Goal: Task Accomplishment & Management: Manage account settings

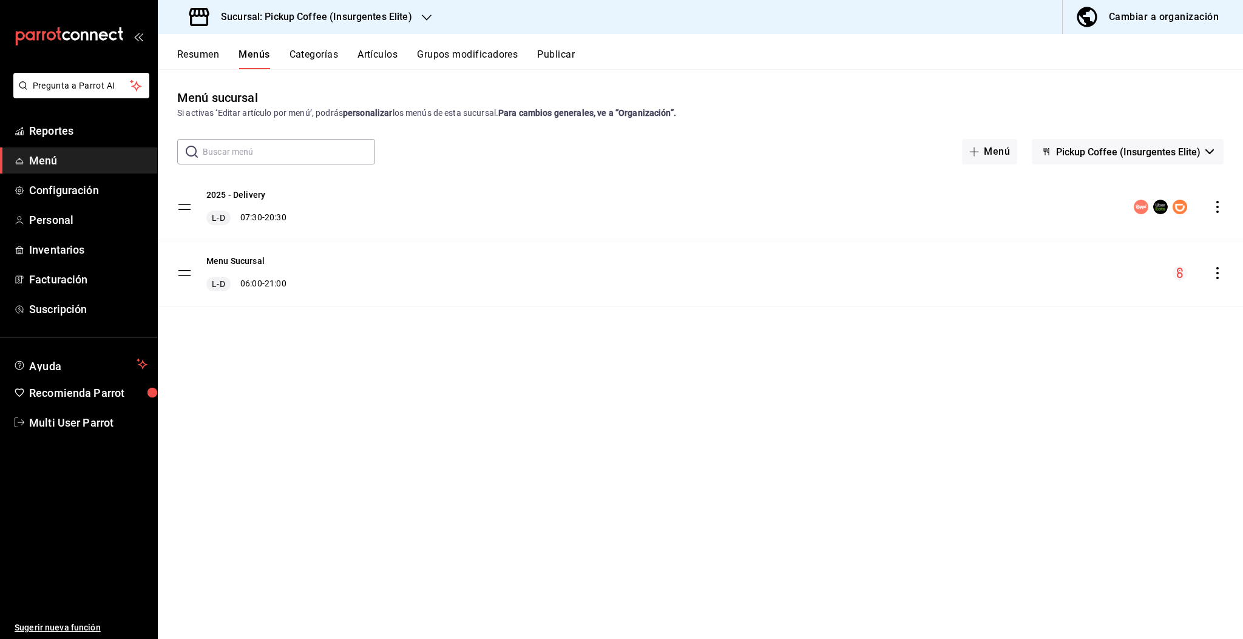
click at [413, 5] on div "Sucursal: Pickup Coffee (Insurgentes Elite)" at bounding box center [301, 17] width 269 height 34
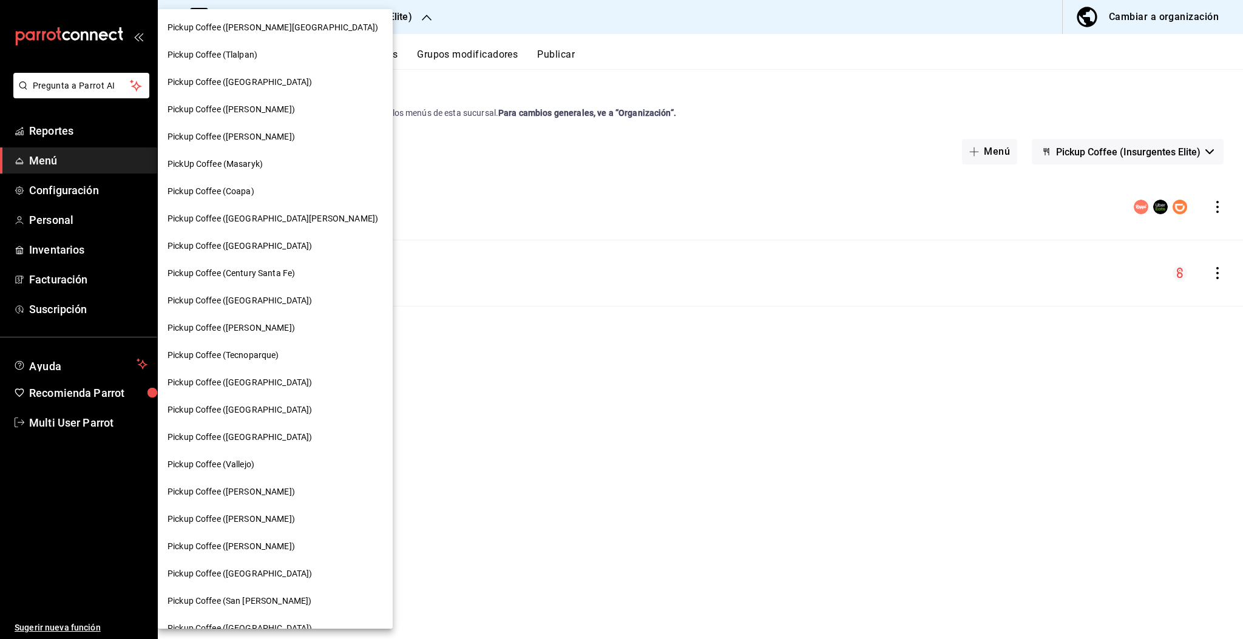
click at [245, 416] on div "Pickup Coffee ([GEOGRAPHIC_DATA])" at bounding box center [275, 409] width 235 height 27
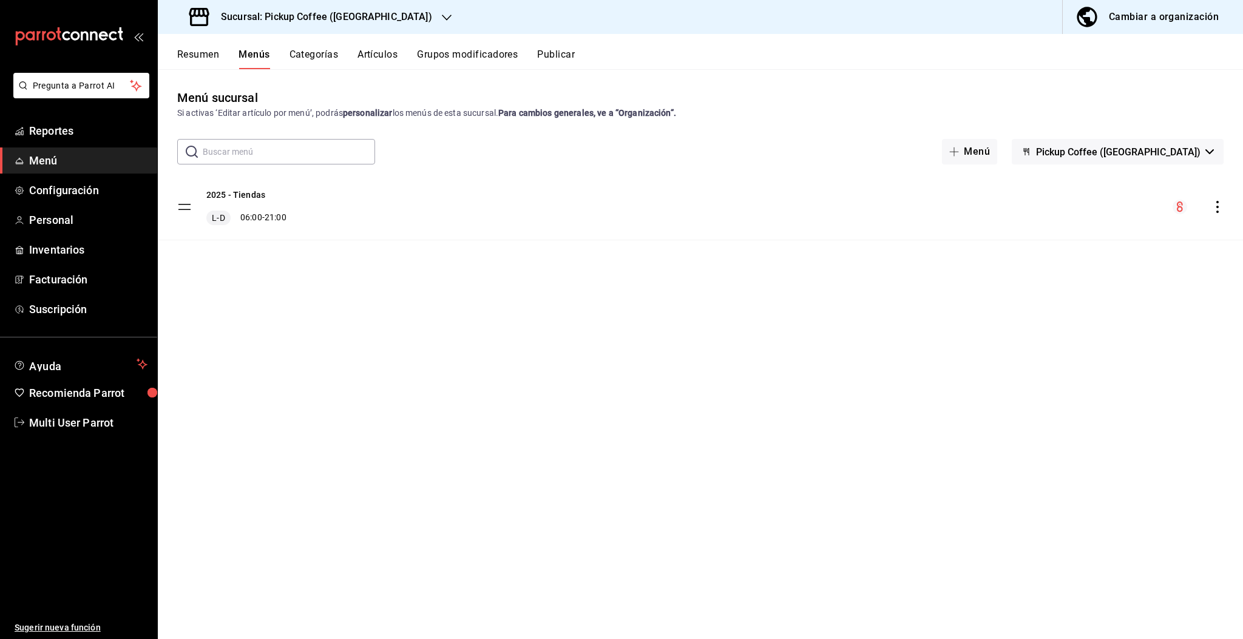
click at [209, 56] on button "Resumen" at bounding box center [198, 59] width 42 height 21
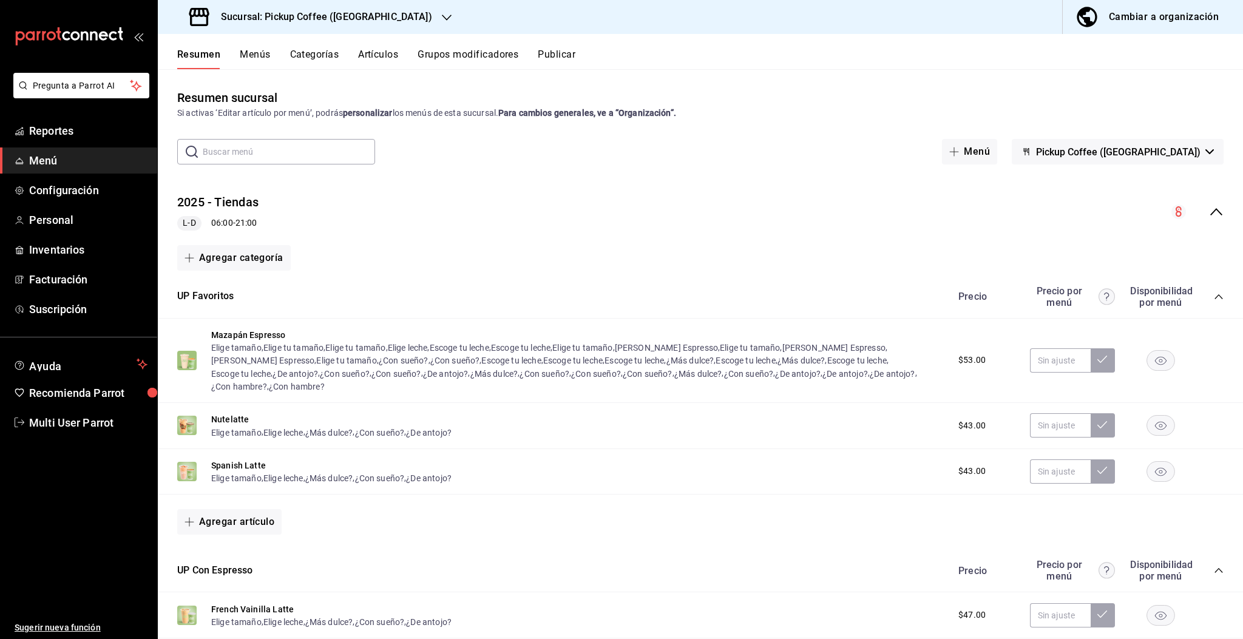
click at [257, 57] on button "Menús" at bounding box center [255, 59] width 30 height 21
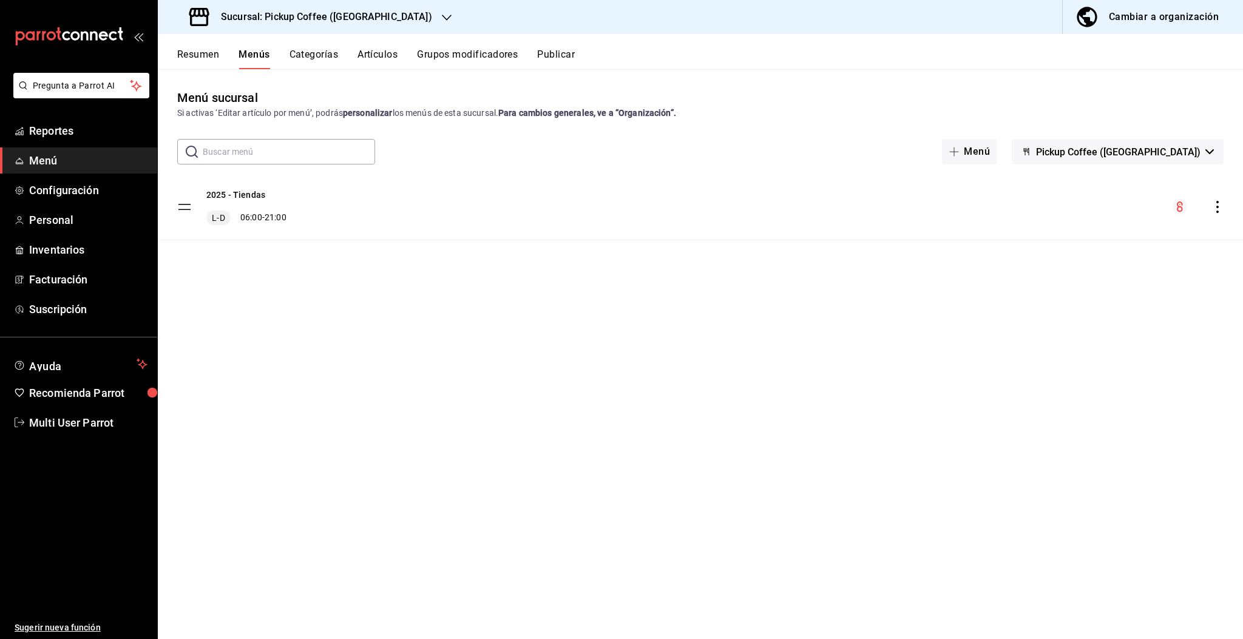
click at [201, 49] on button "Resumen" at bounding box center [198, 59] width 42 height 21
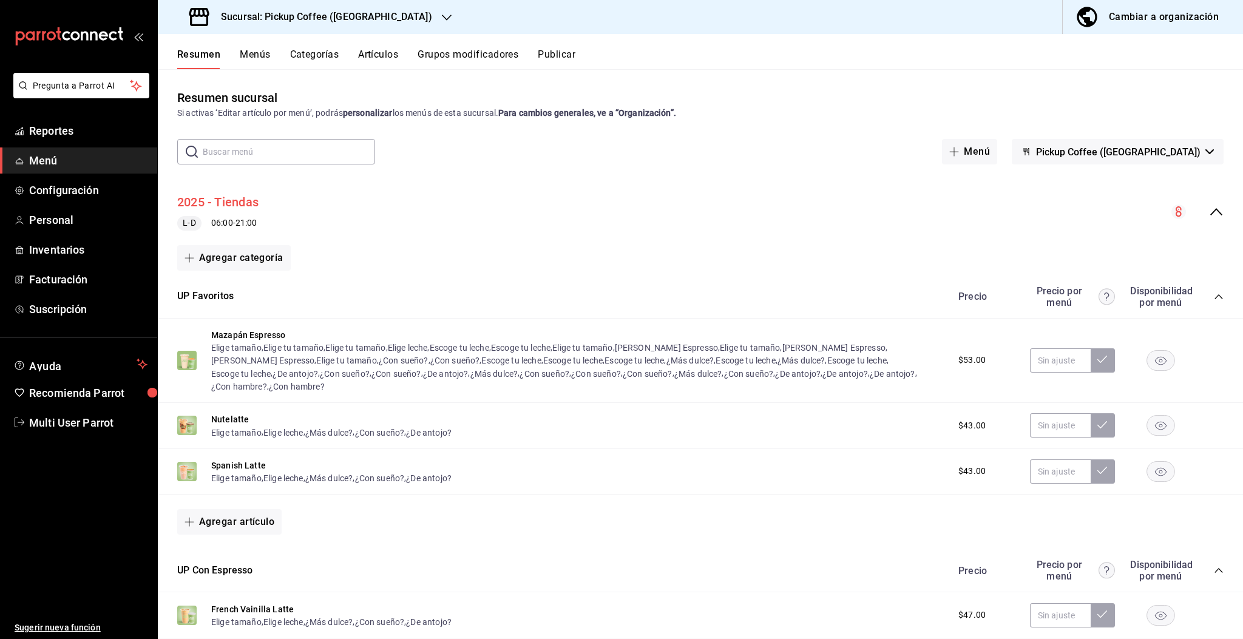
click at [238, 197] on button "2025 - Tiendas" at bounding box center [217, 203] width 81 height 18
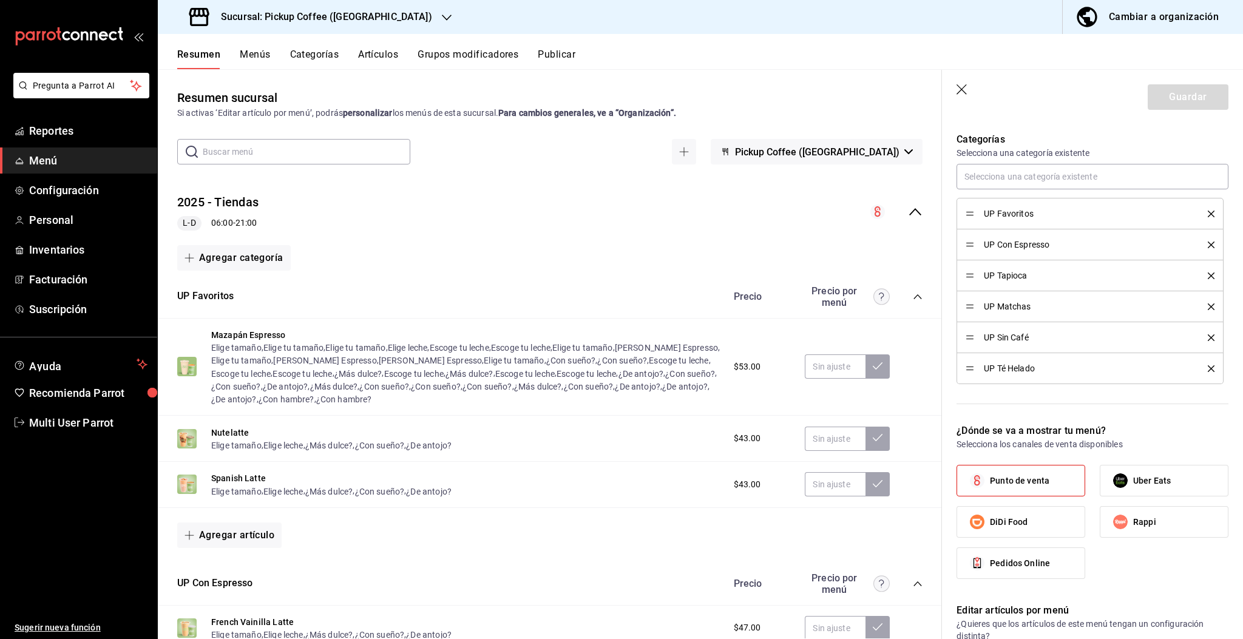
scroll to position [379, 0]
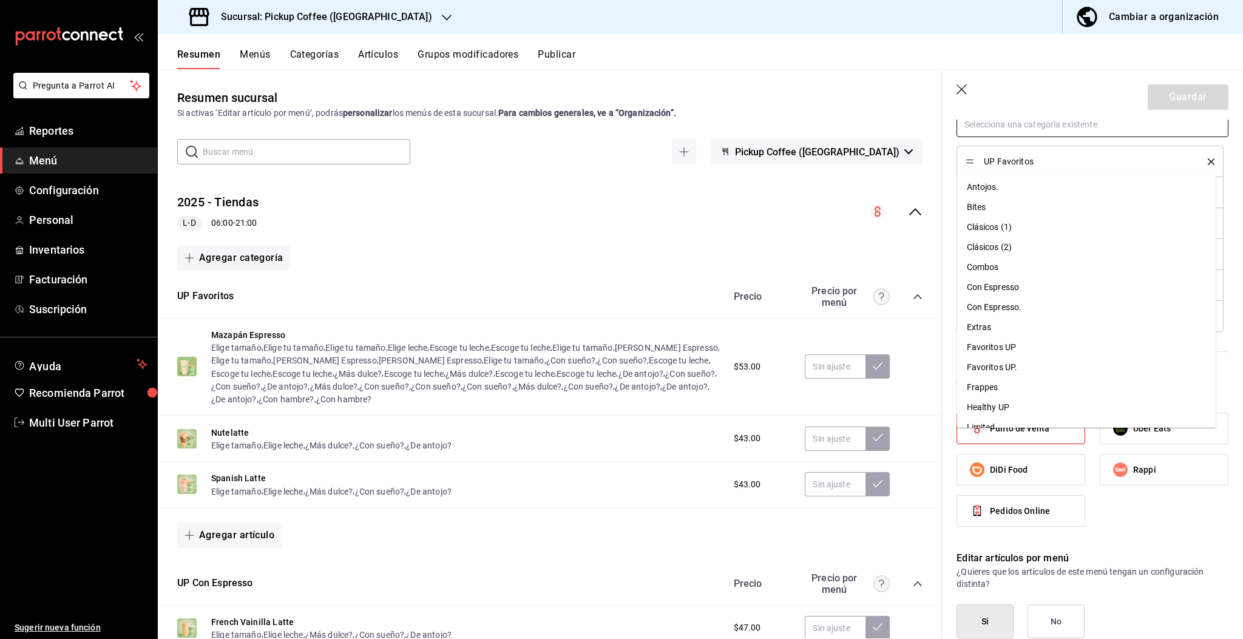
click at [1042, 137] on input "text" at bounding box center [1092, 124] width 272 height 25
click at [996, 187] on li "Antojos." at bounding box center [1086, 187] width 259 height 20
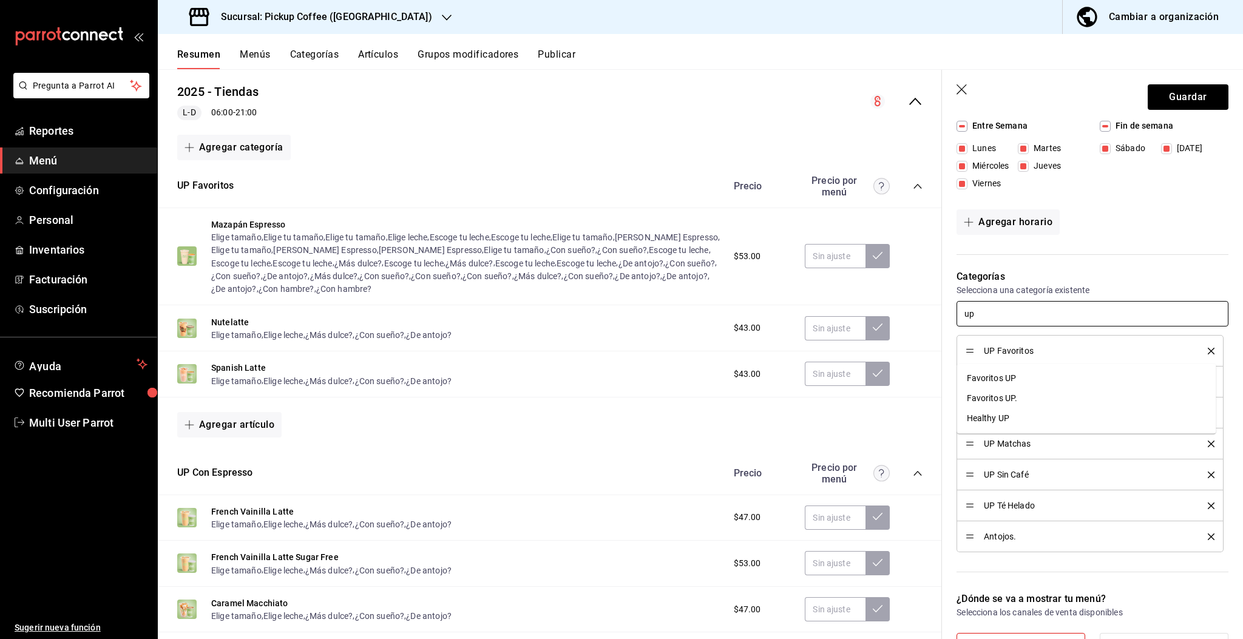
scroll to position [187, 0]
click at [1067, 363] on ul "Favoritos UP Favoritos UP. Healthy UP" at bounding box center [1086, 398] width 259 height 70
click at [1047, 329] on input "up" at bounding box center [1092, 315] width 272 height 25
type input "u"
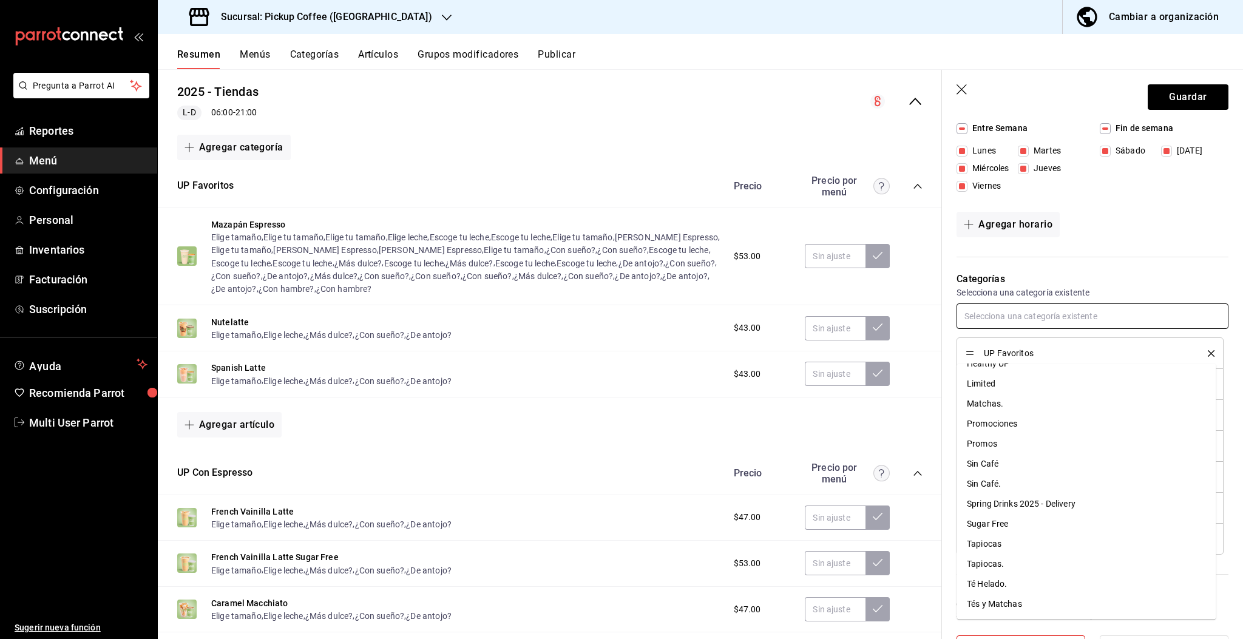
scroll to position [0, 0]
click at [991, 375] on li "Bites" at bounding box center [1086, 378] width 259 height 20
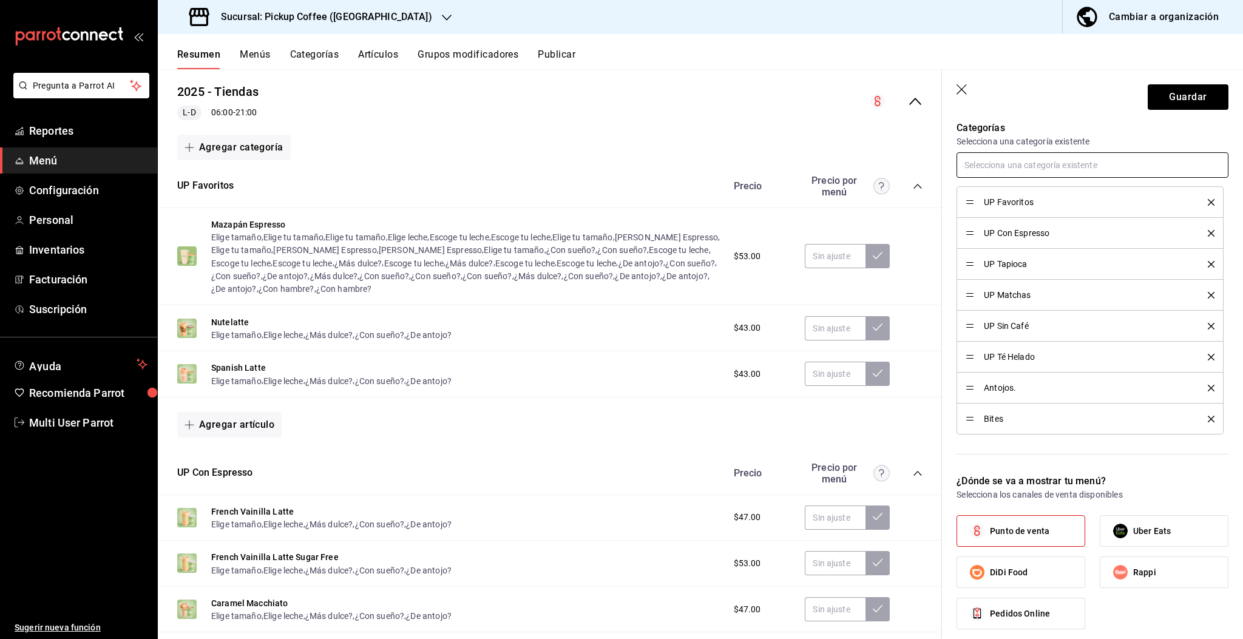
scroll to position [342, 0]
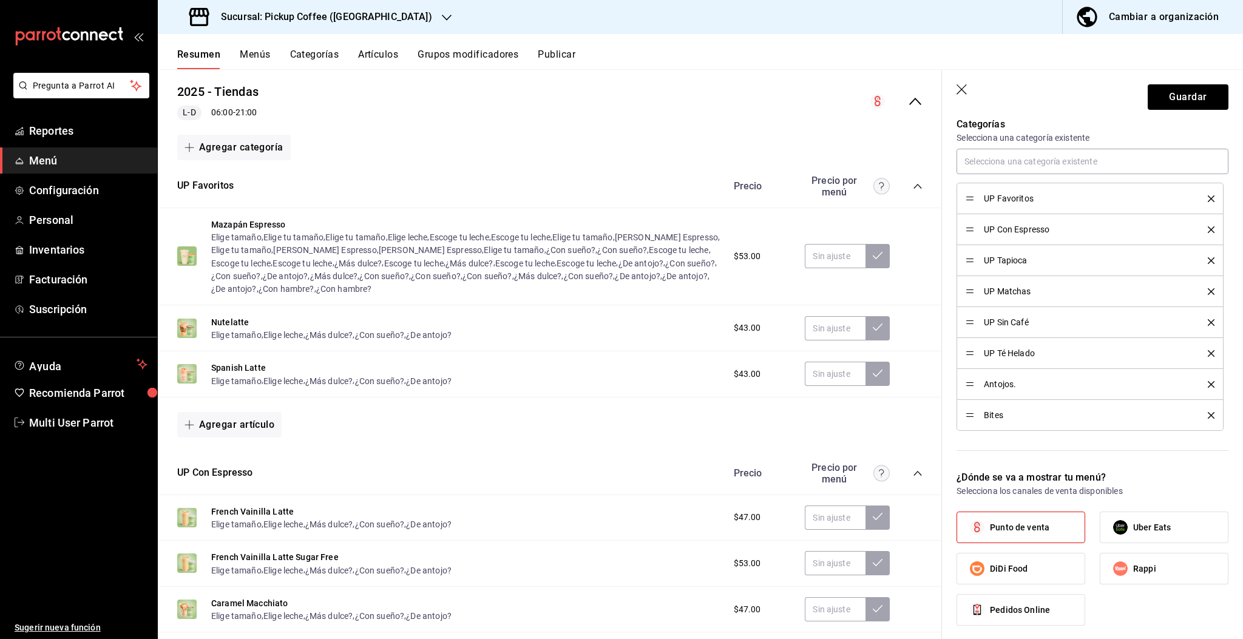
click at [1207, 388] on icon "delete" at bounding box center [1210, 384] width 7 height 7
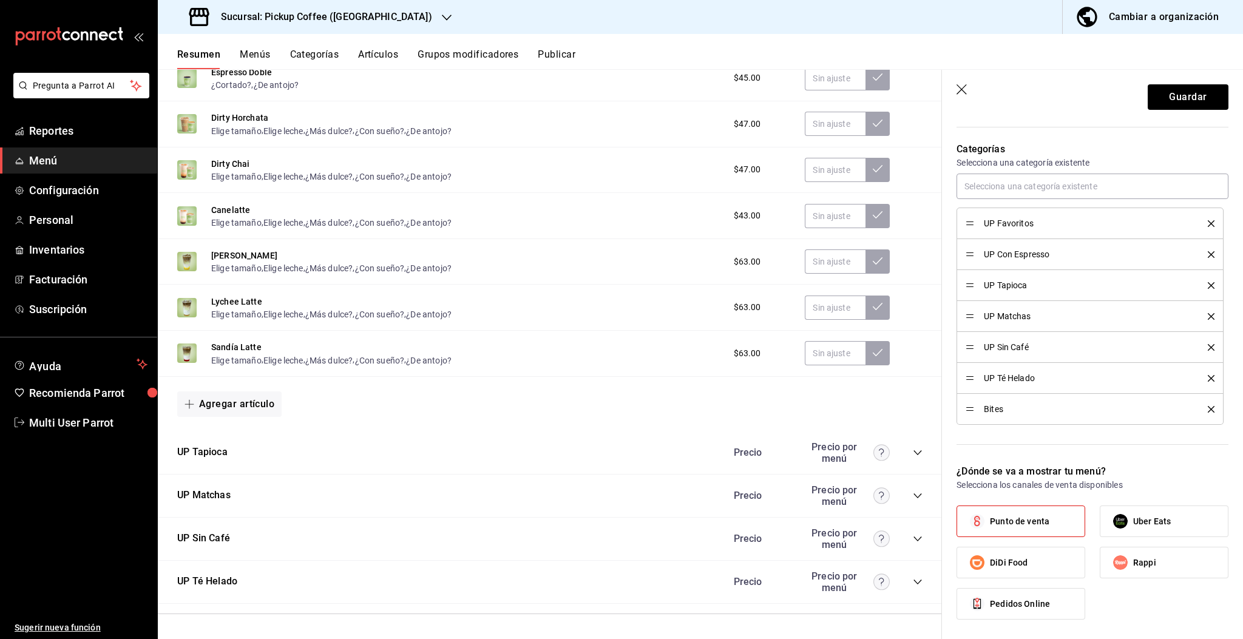
scroll to position [320, 0]
click at [1207, 409] on icon "delete" at bounding box center [1210, 405] width 7 height 7
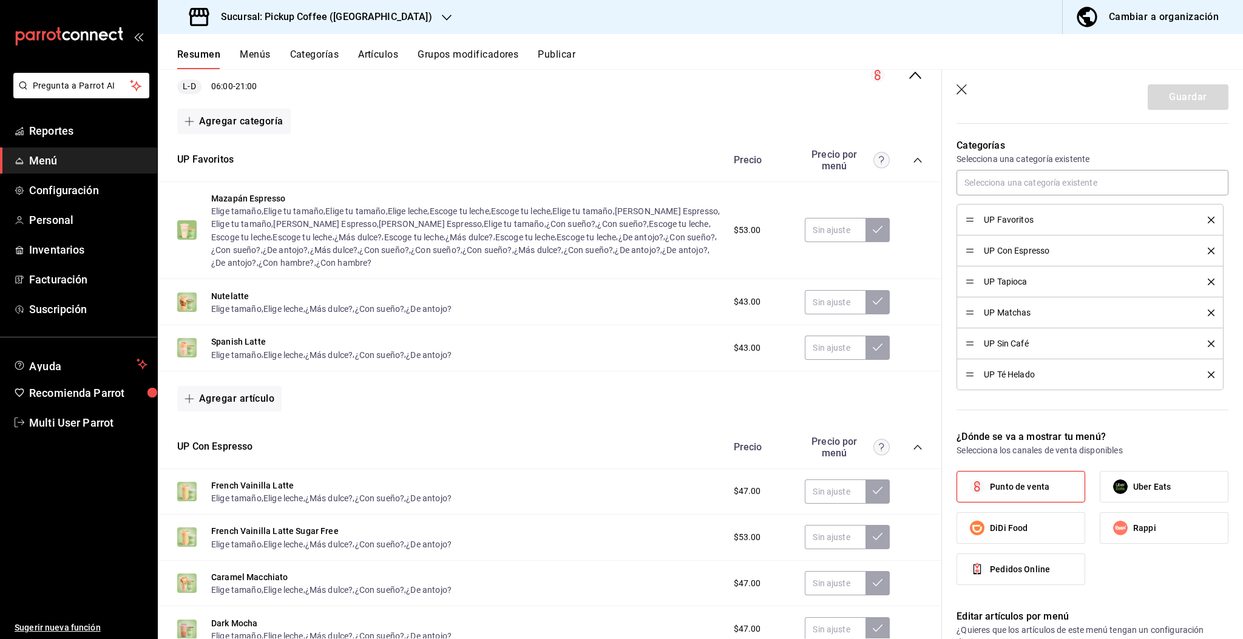
scroll to position [121, 0]
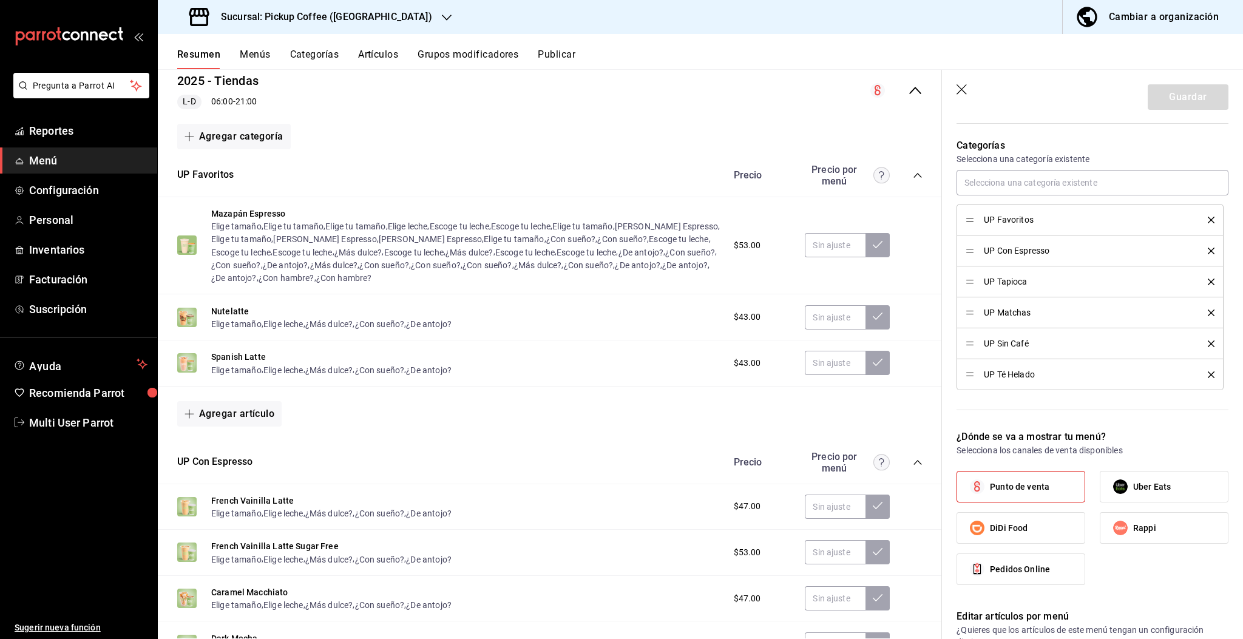
click at [195, 47] on div "Resumen Menús Categorías Artículos Grupos modificadores Publicar" at bounding box center [700, 51] width 1085 height 35
click at [196, 56] on button "Resumen" at bounding box center [198, 59] width 43 height 21
checkbox input "false"
type input "1756341056943"
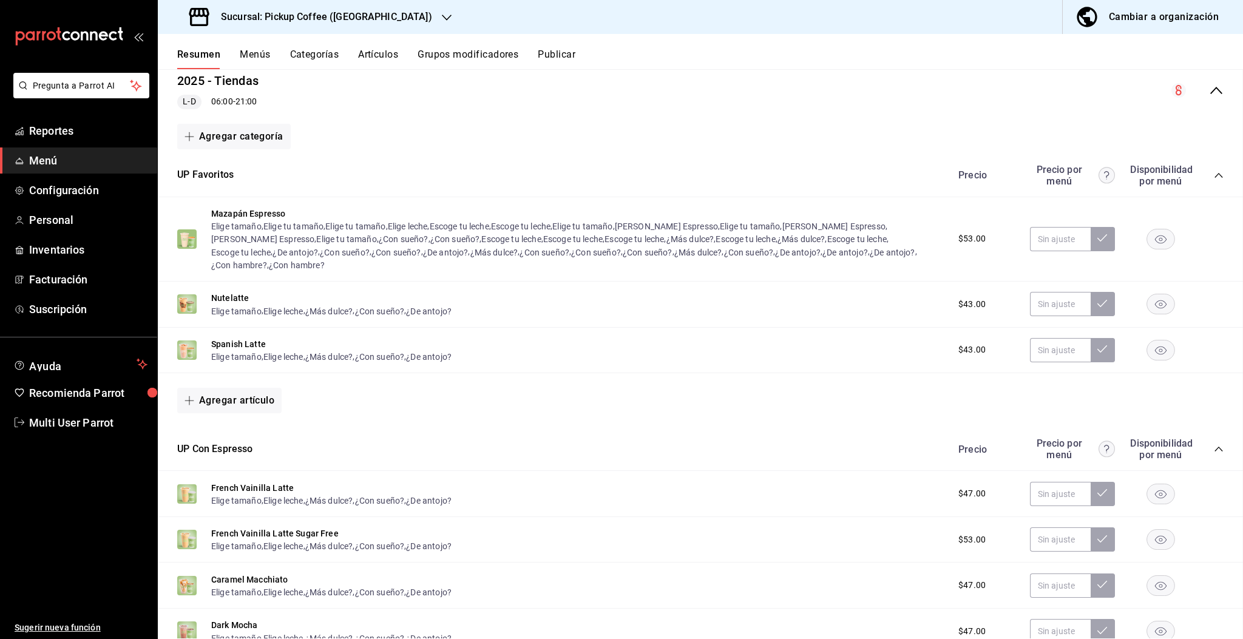
checkbox input "false"
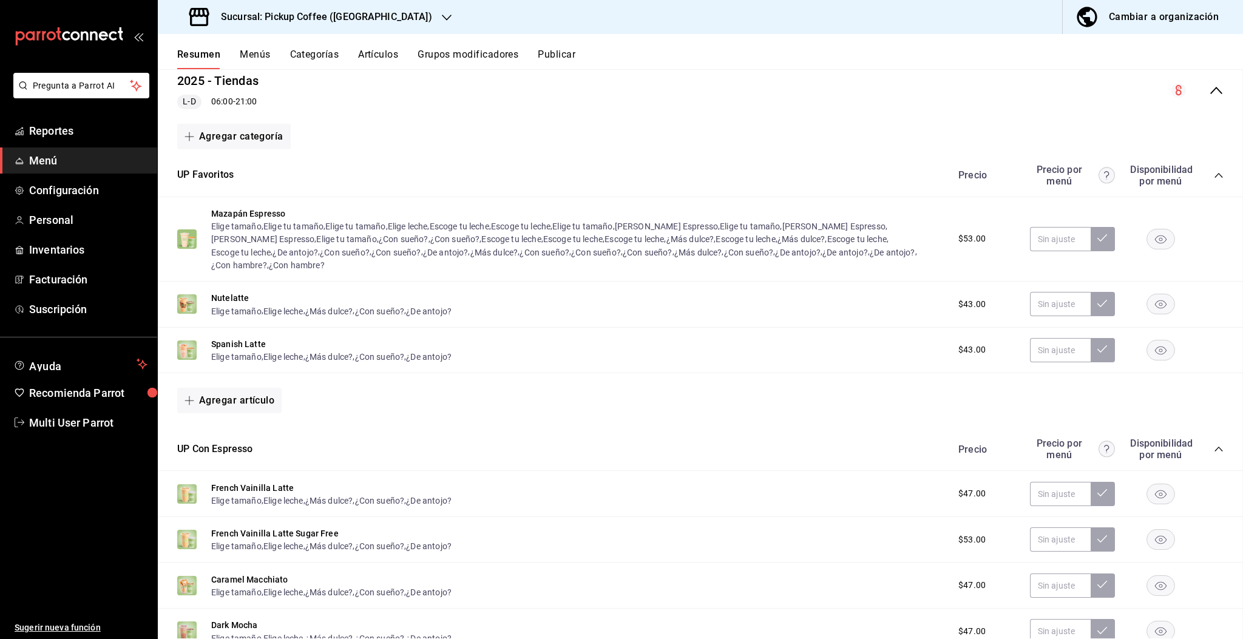
checkbox input "false"
click at [263, 47] on div "Resumen Menús Categorías Artículos Grupos modificadores Publicar" at bounding box center [700, 51] width 1085 height 35
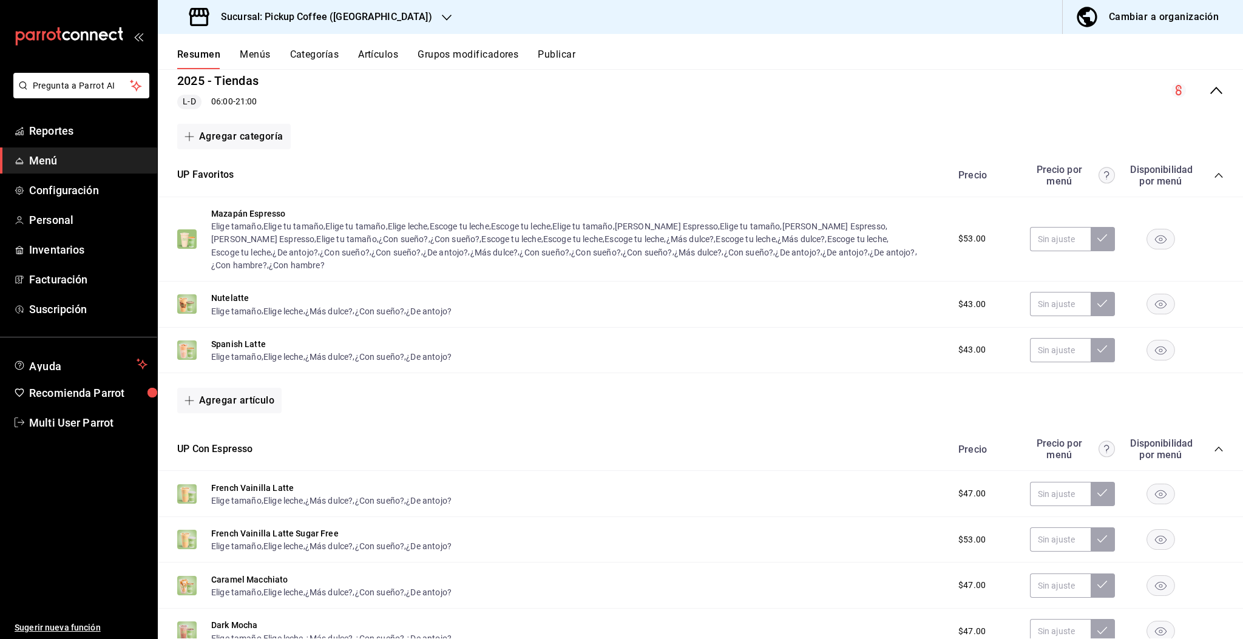
click at [262, 49] on button "Menús" at bounding box center [255, 59] width 30 height 21
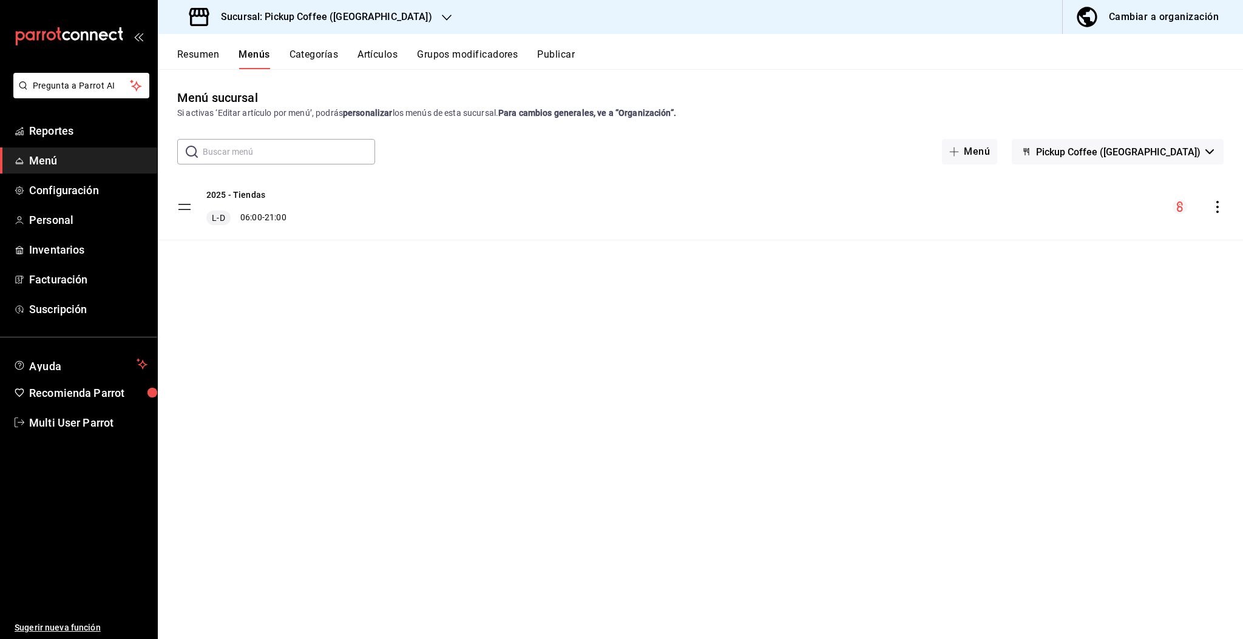
click at [376, 13] on div "Sucursal: Pickup Coffee ([GEOGRAPHIC_DATA])" at bounding box center [311, 17] width 289 height 34
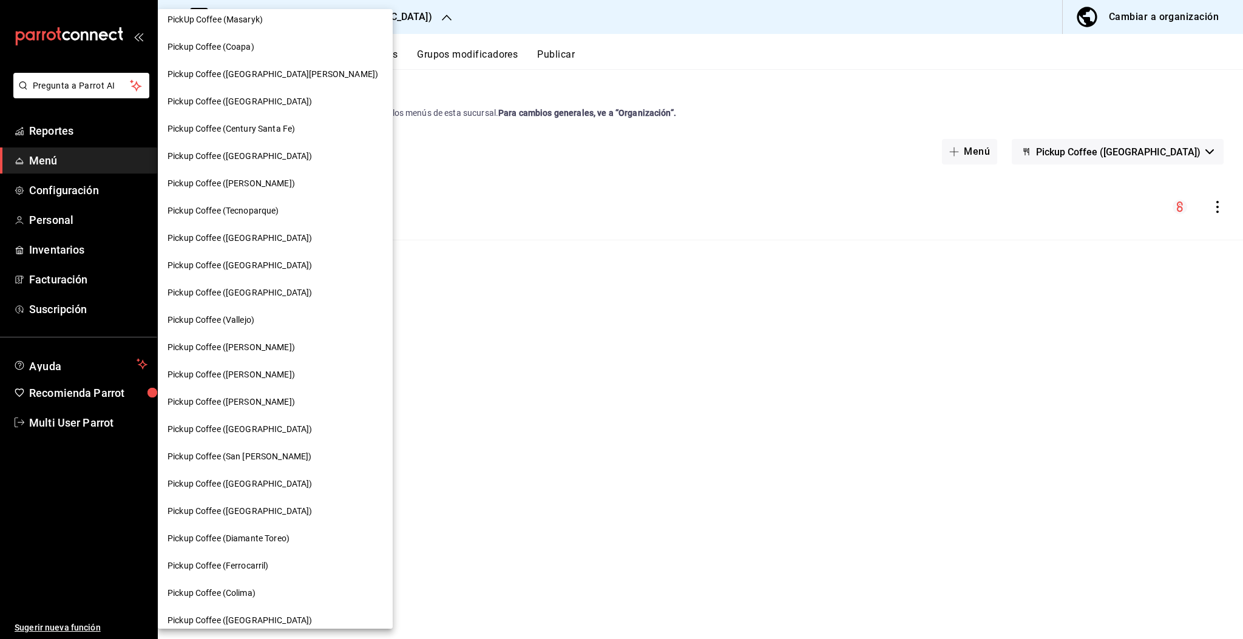
scroll to position [152, 0]
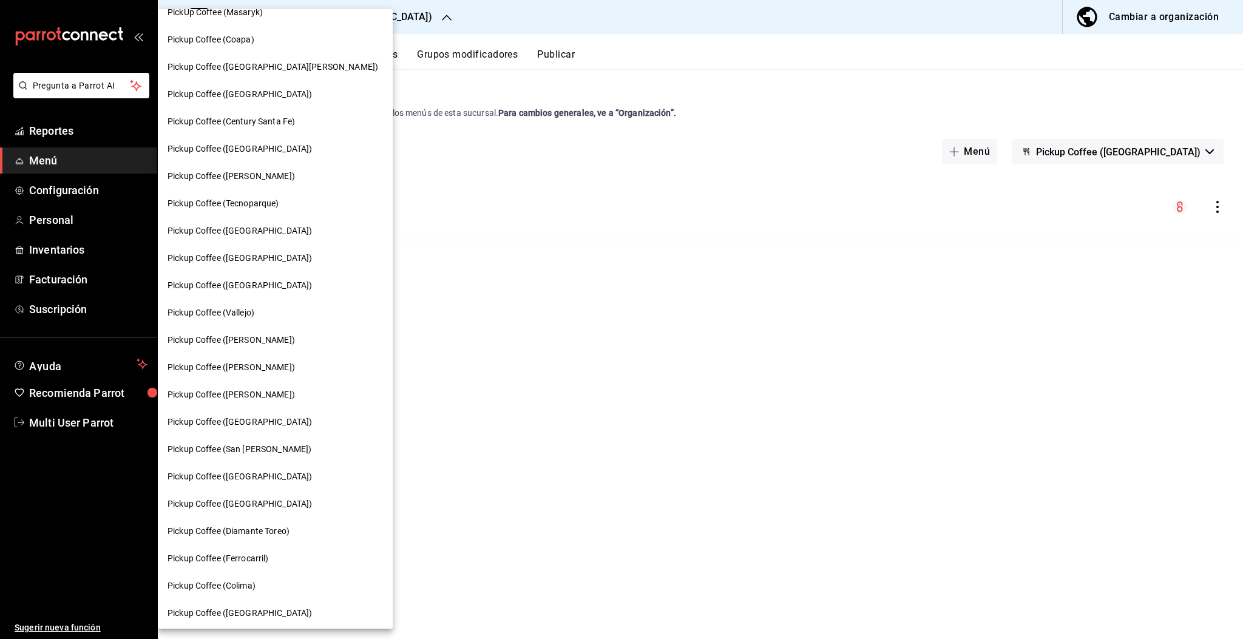
click at [245, 420] on span "Pickup Coffee ([GEOGRAPHIC_DATA])" at bounding box center [239, 422] width 144 height 13
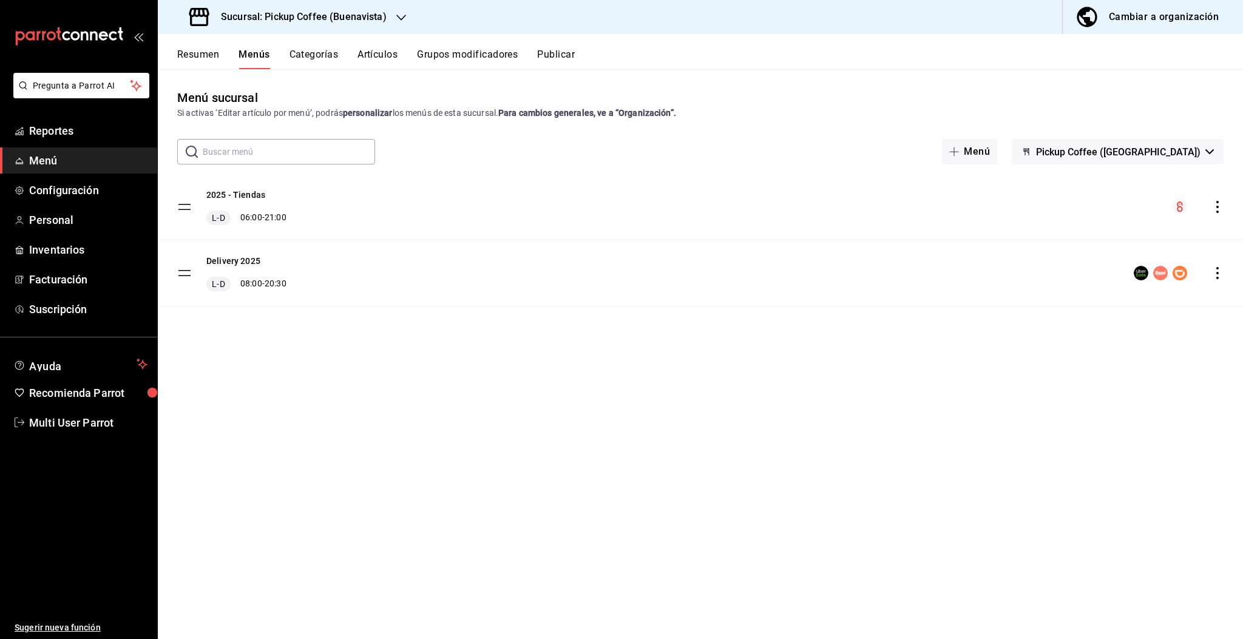
click at [382, 18] on h3 "Sucursal: Pickup Coffee (Buenavista)" at bounding box center [298, 17] width 175 height 15
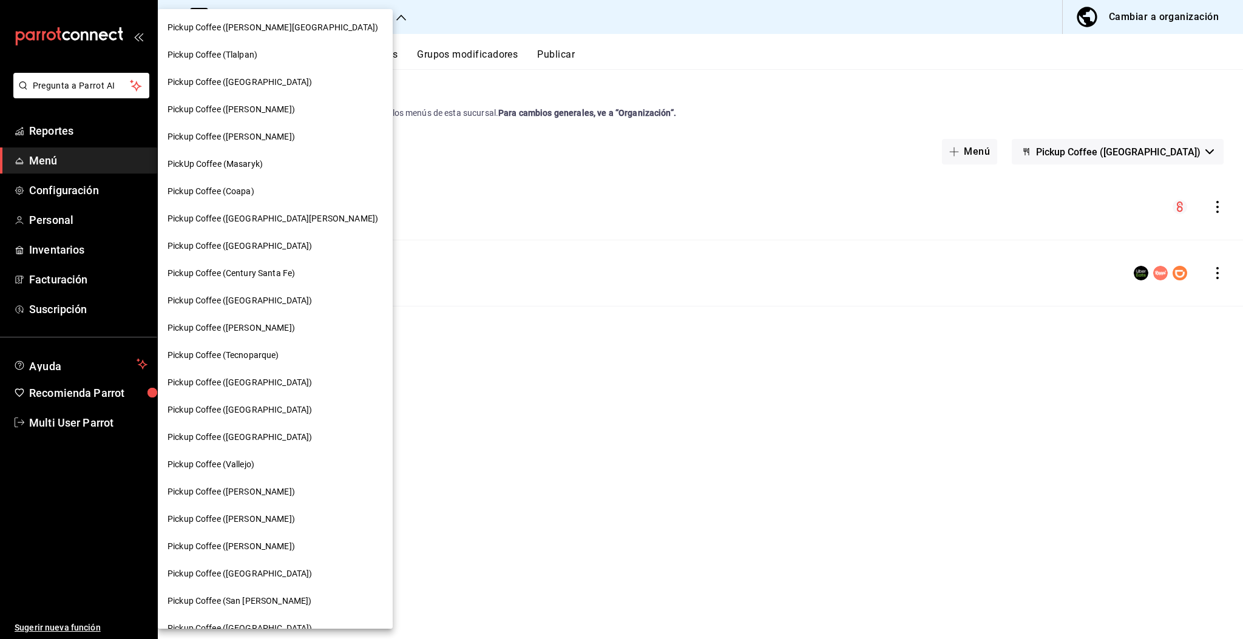
click at [245, 411] on span "Pickup Coffee ([GEOGRAPHIC_DATA])" at bounding box center [239, 409] width 144 height 13
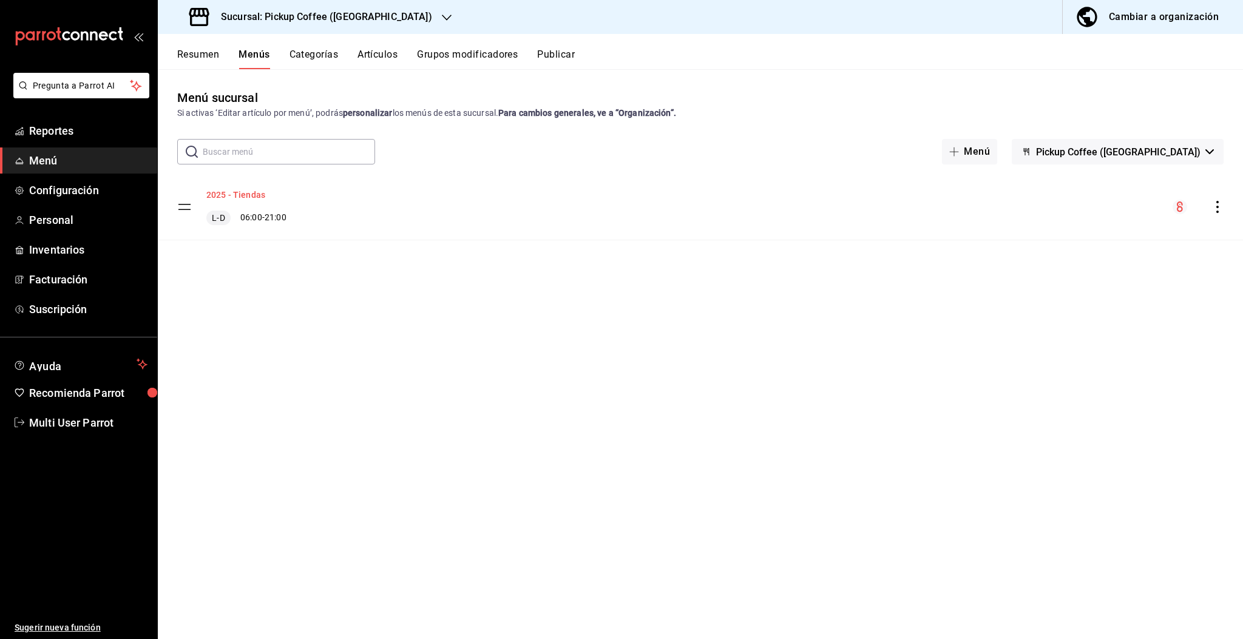
click at [248, 192] on button "2025 - Tiendas" at bounding box center [235, 195] width 59 height 12
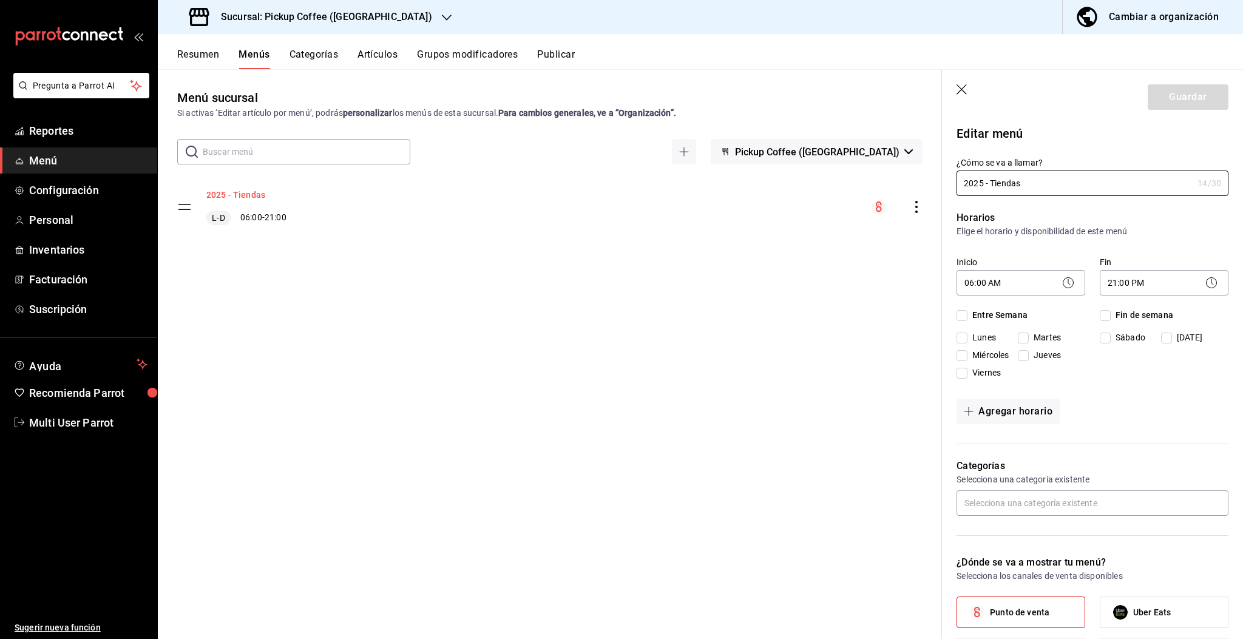
checkbox input "true"
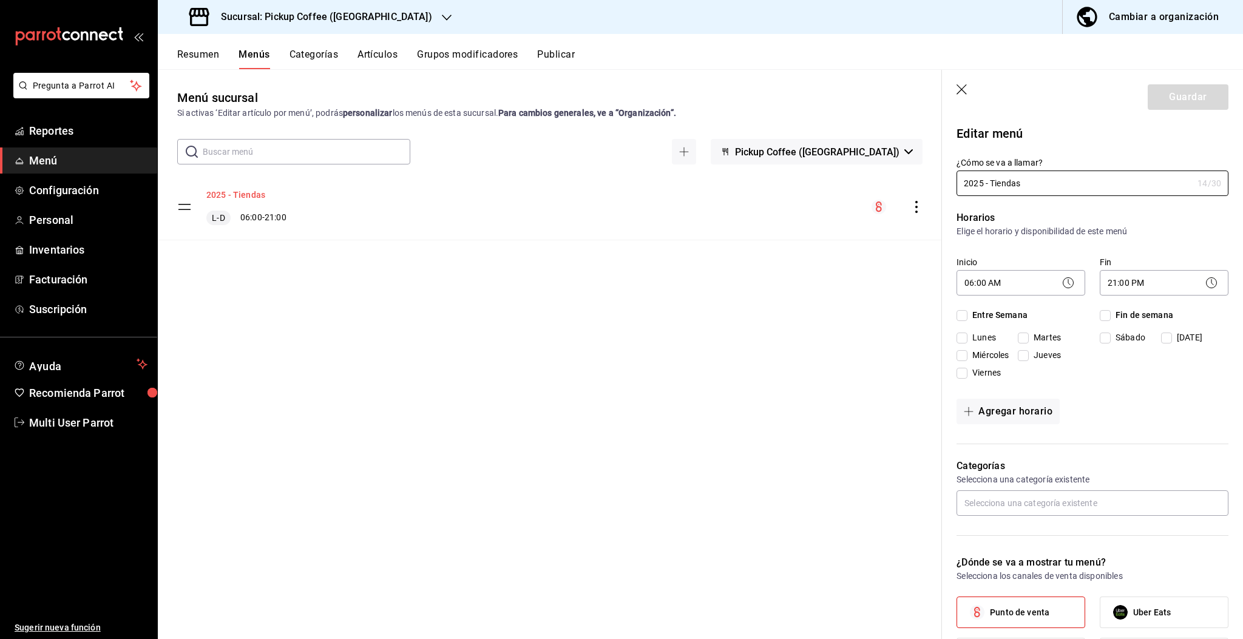
checkbox input "true"
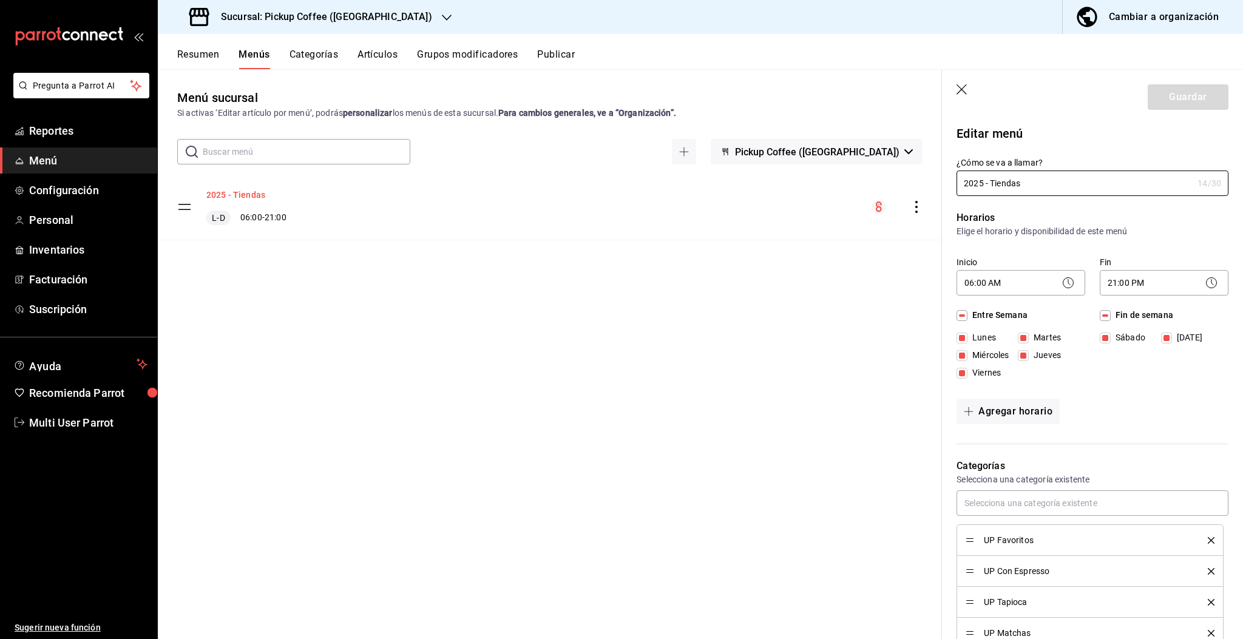
click at [248, 192] on button "2025 - Tiendas" at bounding box center [235, 195] width 59 height 12
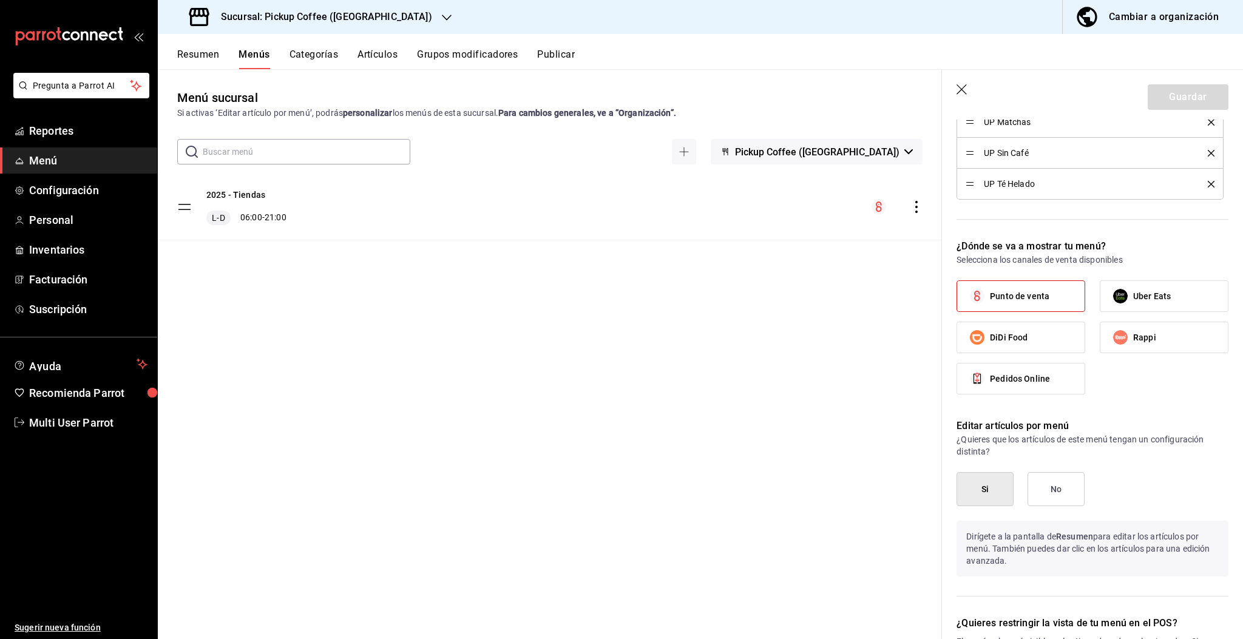
scroll to position [513, 0]
click at [959, 84] on icon "button" at bounding box center [962, 90] width 12 height 12
checkbox input "false"
type input "1756341226474"
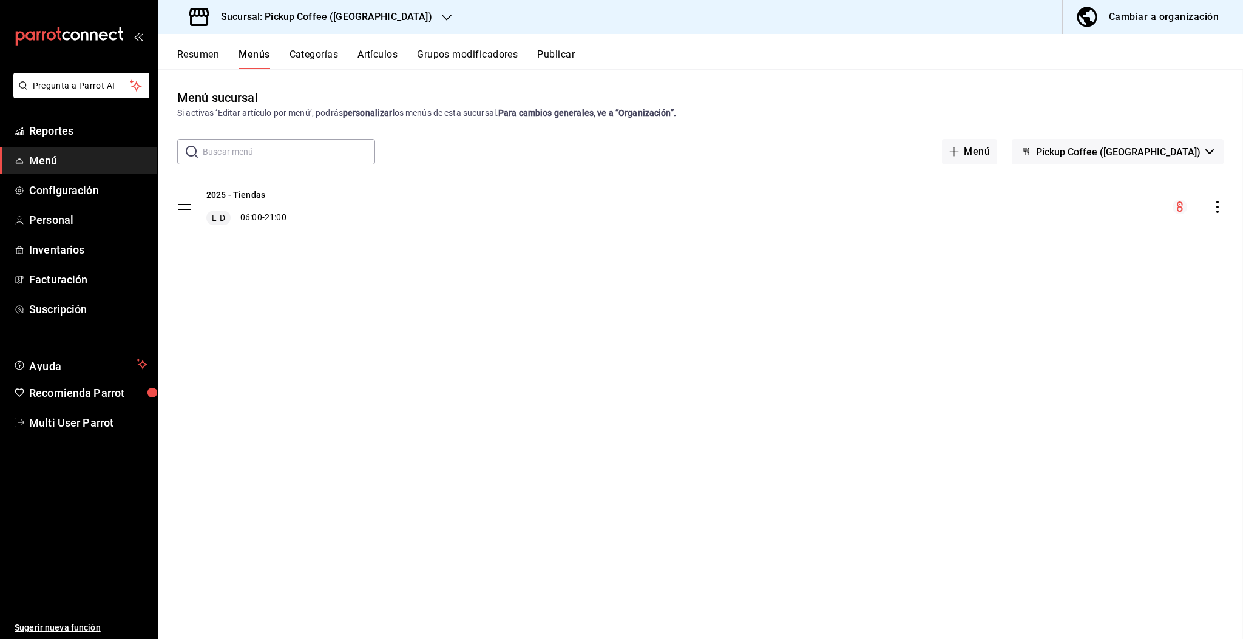
checkbox input "false"
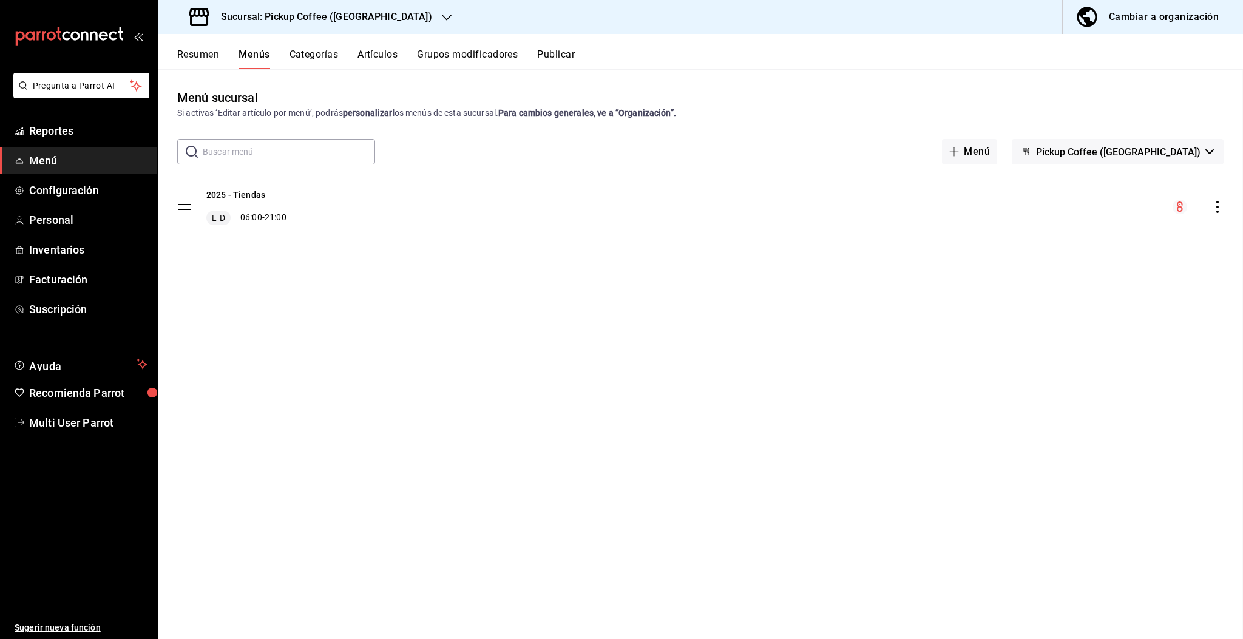
checkbox input "false"
click at [190, 54] on button "Resumen" at bounding box center [198, 59] width 42 height 21
